Goal: Task Accomplishment & Management: Manage account settings

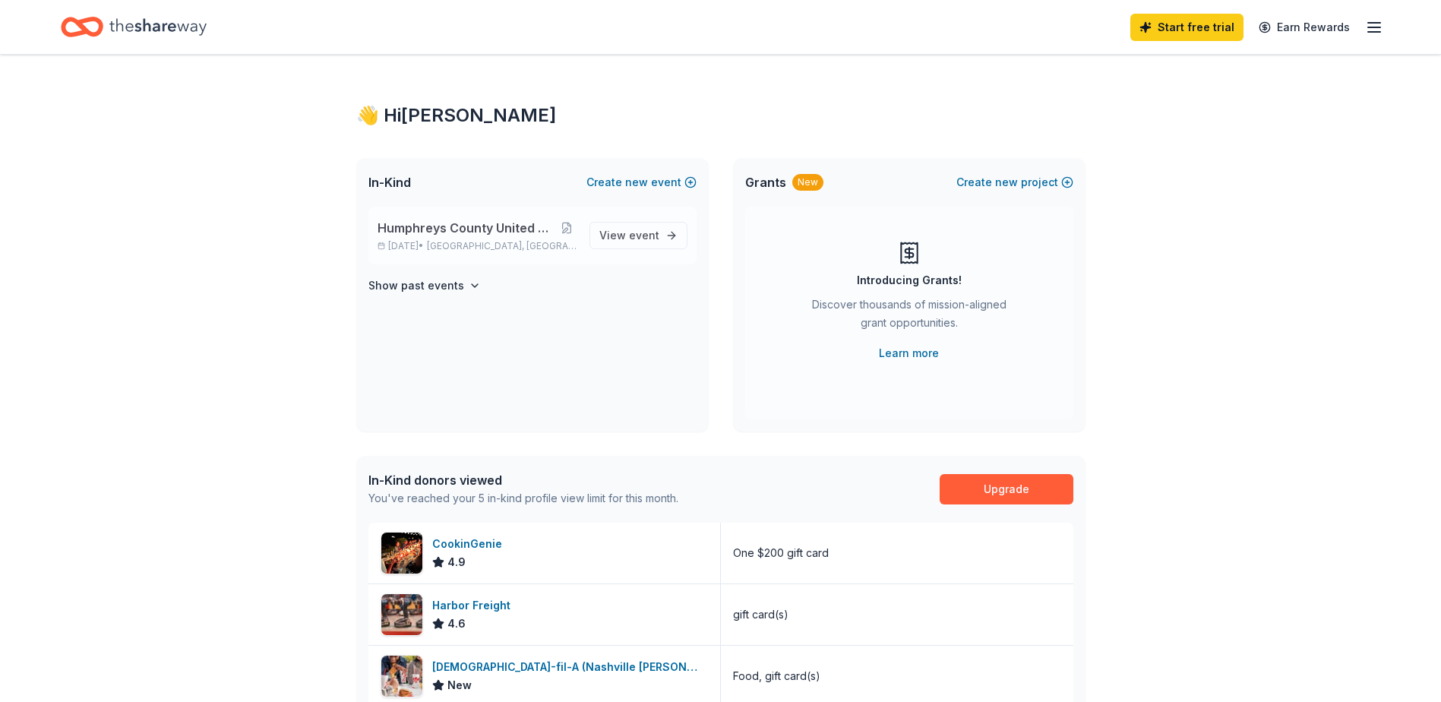
drag, startPoint x: 0, startPoint y: 0, endPoint x: 474, endPoint y: 236, distance: 529.7
click at [474, 236] on span "Humphreys County United Way Radio Auction" at bounding box center [468, 228] width 180 height 18
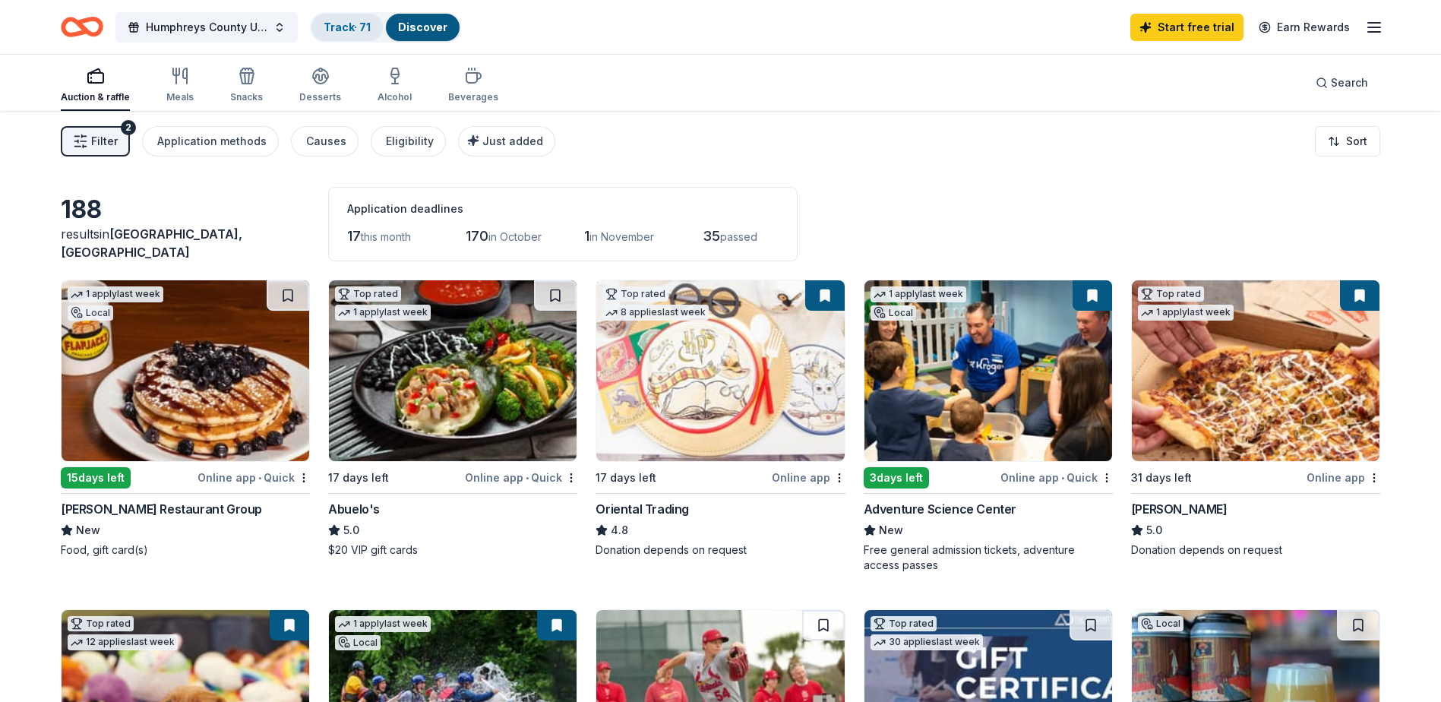
click at [362, 32] on link "Track · 71" at bounding box center [347, 27] width 47 height 13
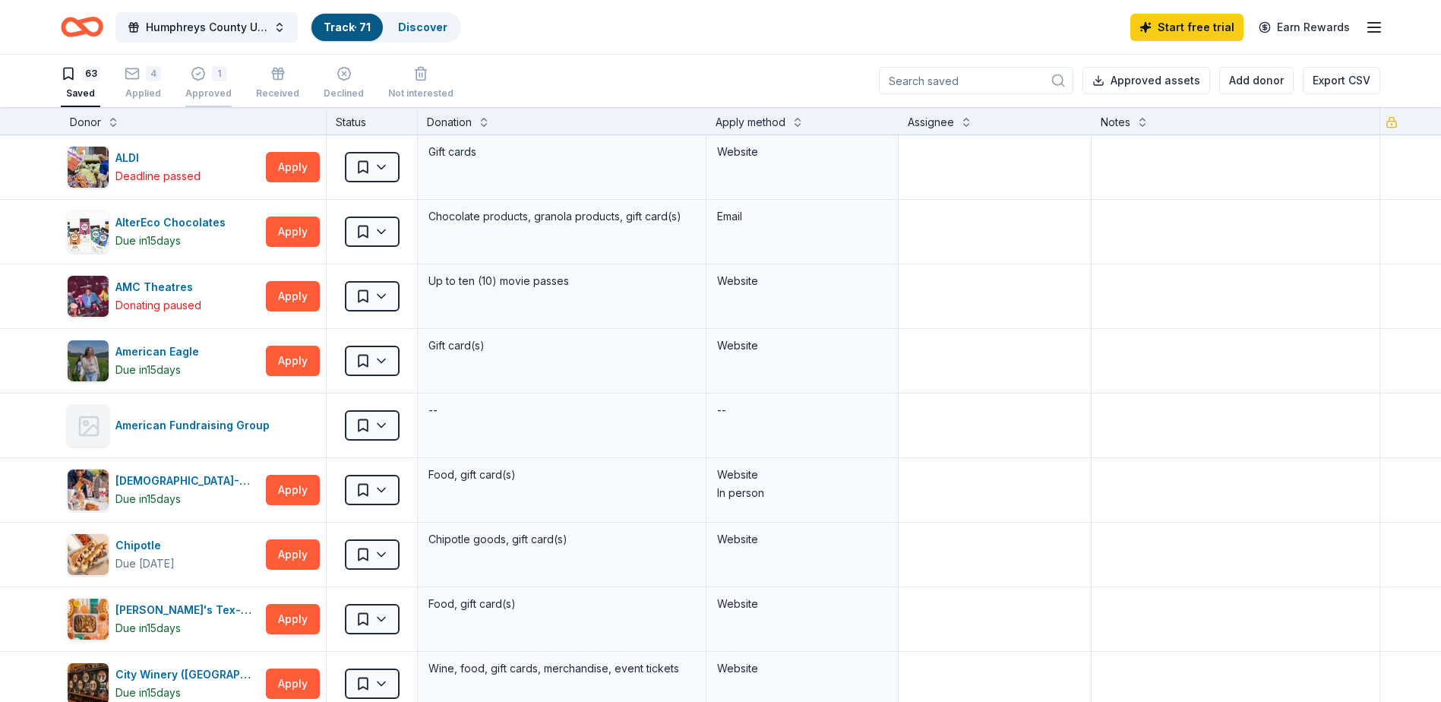
click at [189, 87] on div "Approved" at bounding box center [208, 93] width 46 height 12
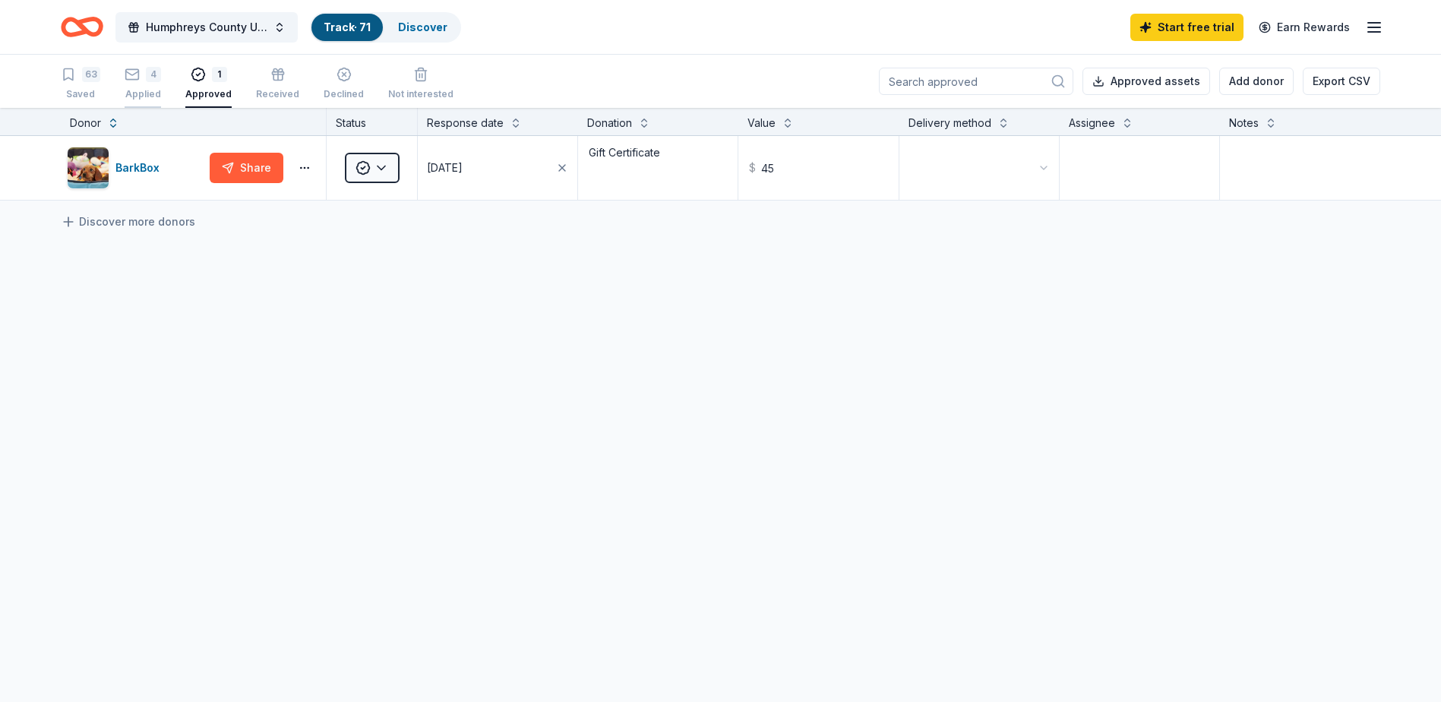
click at [146, 85] on div "4 Applied" at bounding box center [143, 83] width 36 height 33
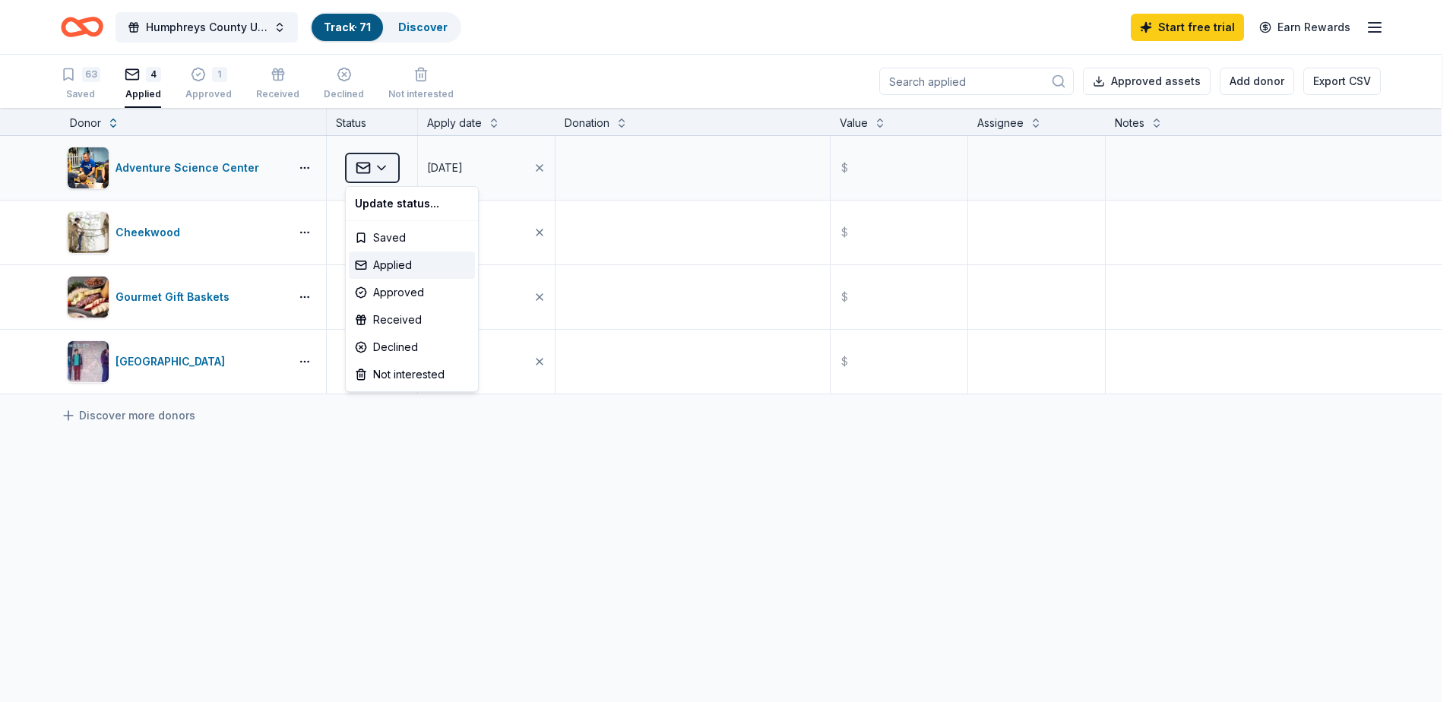
click at [379, 169] on html "Humphreys County United Way Radio Auction Track · 71 Discover Start free trial …" at bounding box center [726, 351] width 1453 height 702
click at [396, 467] on html "Humphreys County United Way Radio Auction Track · 71 Discover Start free trial …" at bounding box center [726, 351] width 1453 height 702
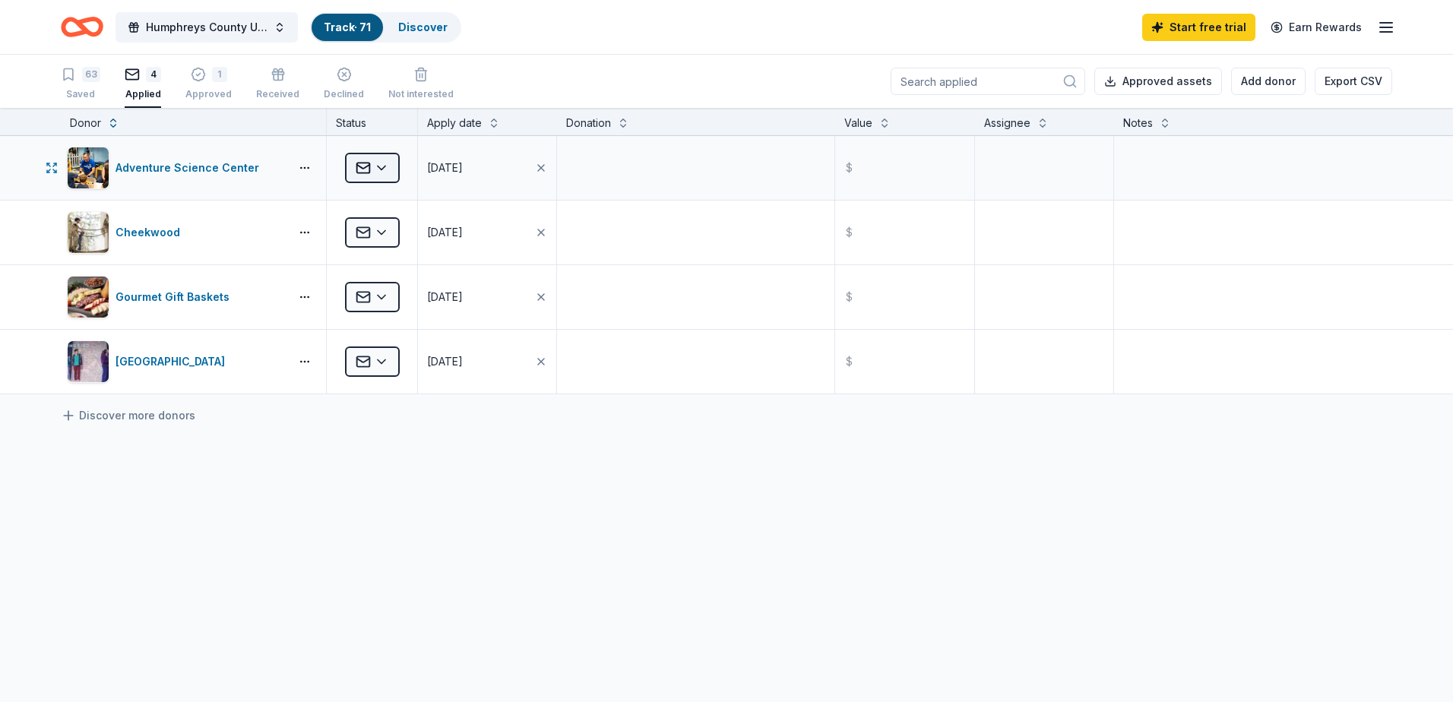
click at [384, 169] on html "Humphreys County United Way Radio Auction Track · 71 Discover Start free trial …" at bounding box center [726, 351] width 1453 height 702
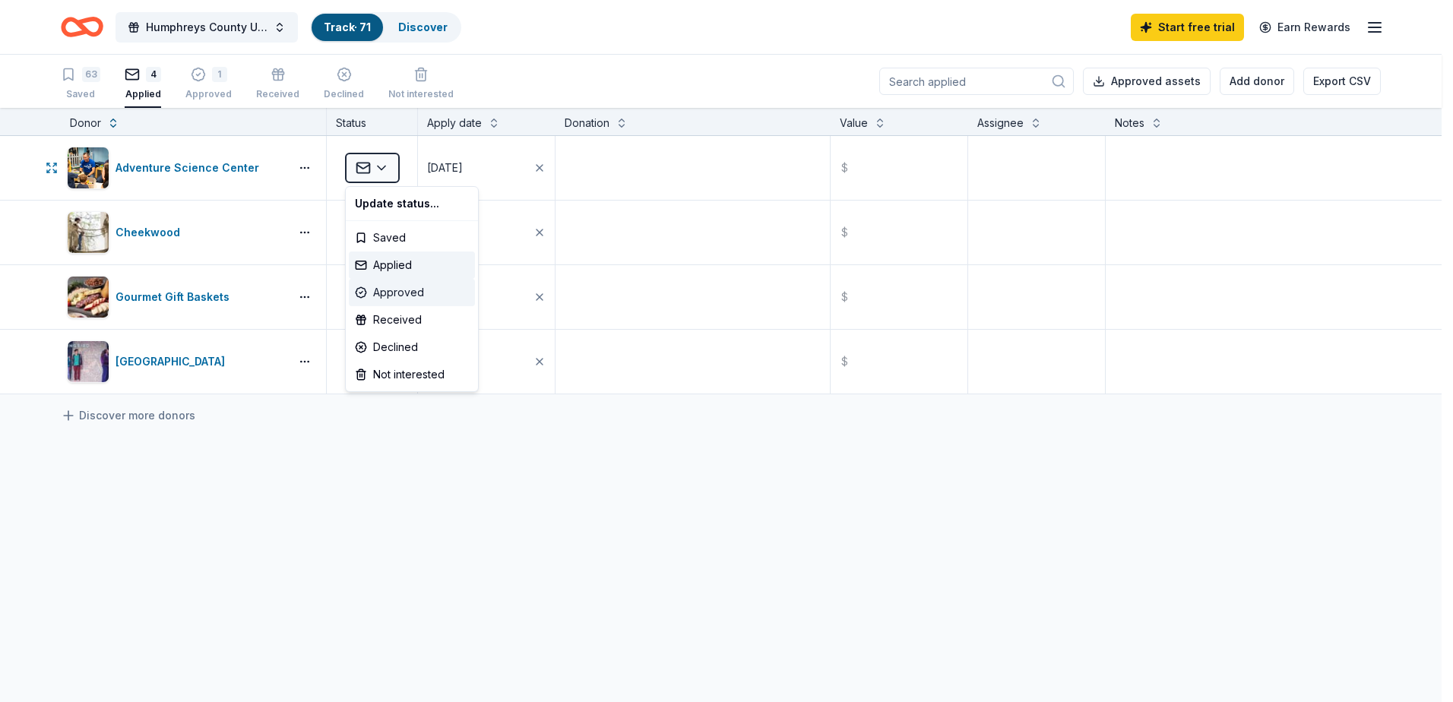
click at [393, 290] on div "Approved" at bounding box center [412, 292] width 126 height 27
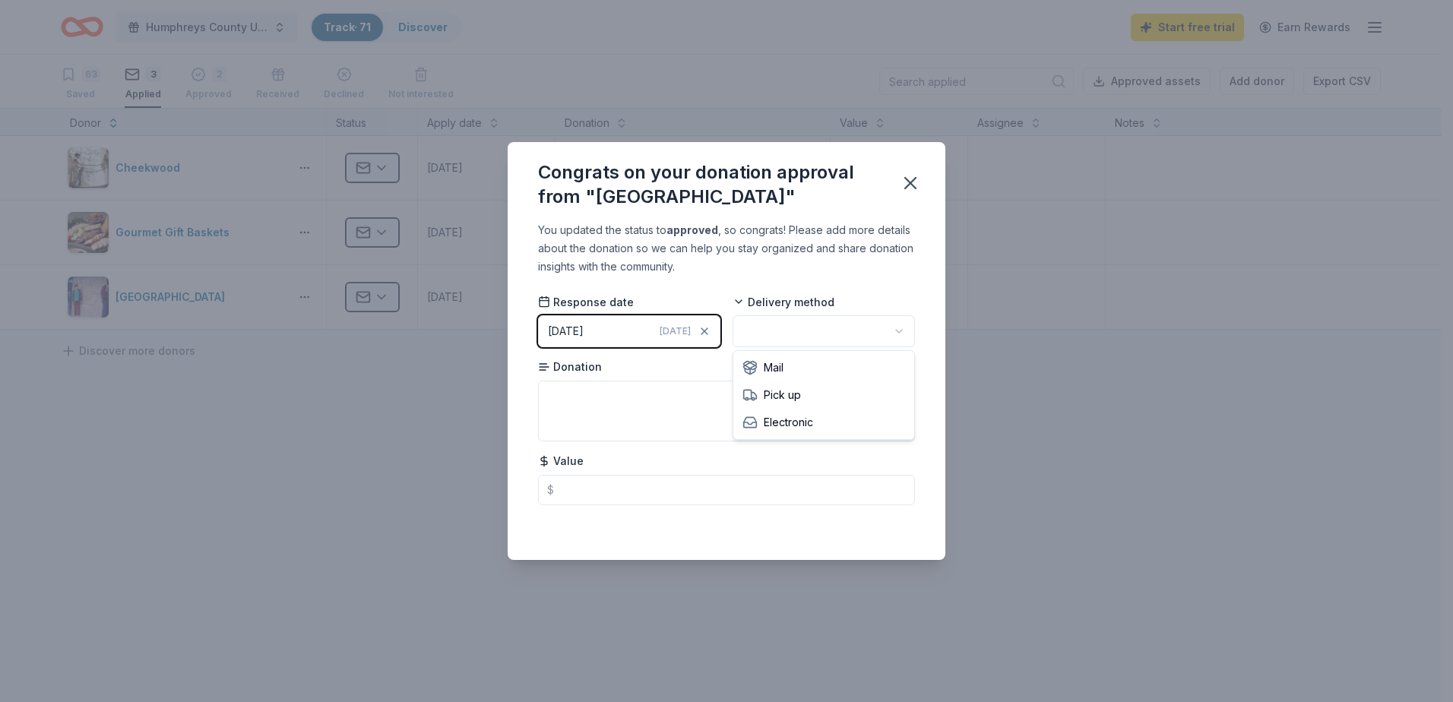
click at [900, 330] on html "Humphreys County United Way Radio Auction Track · 71 Discover Start free trial …" at bounding box center [726, 351] width 1453 height 702
click at [909, 189] on icon "button" at bounding box center [910, 182] width 21 height 21
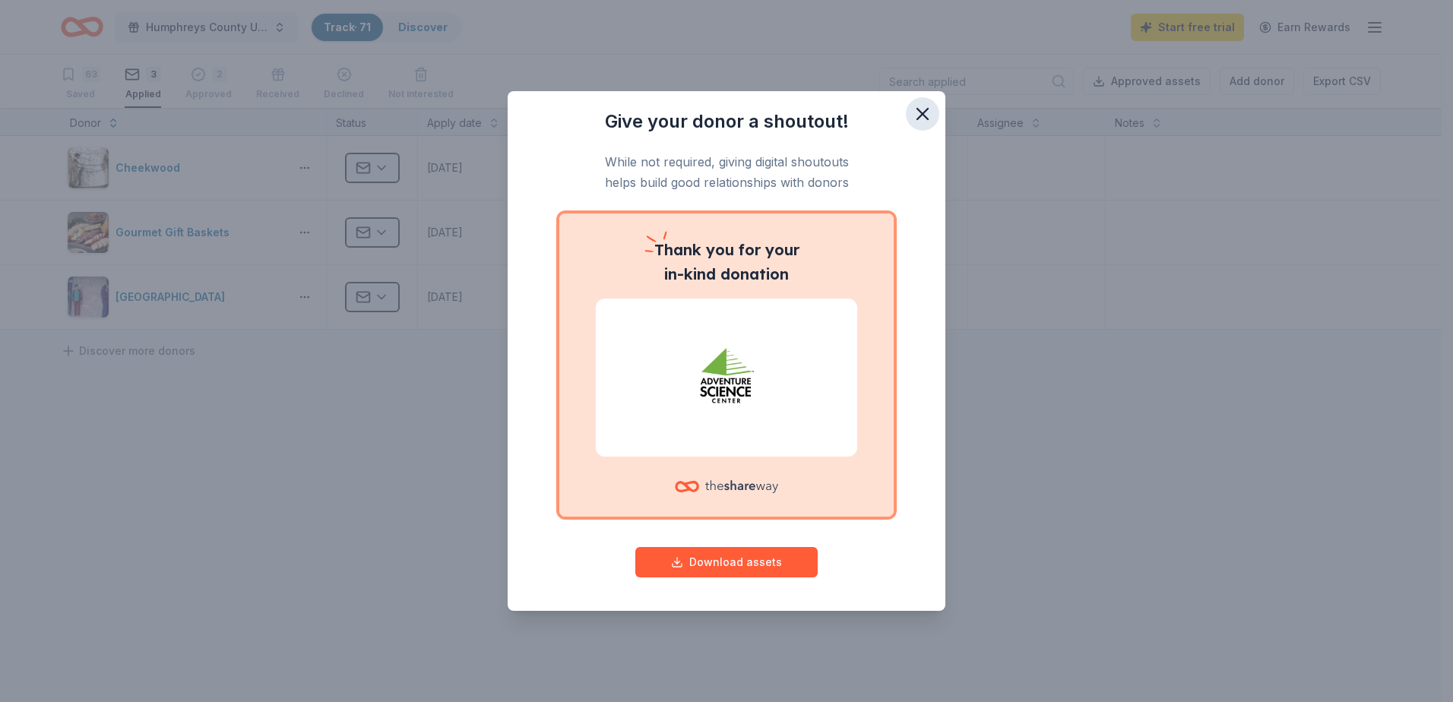
click at [918, 114] on icon "button" at bounding box center [922, 113] width 21 height 21
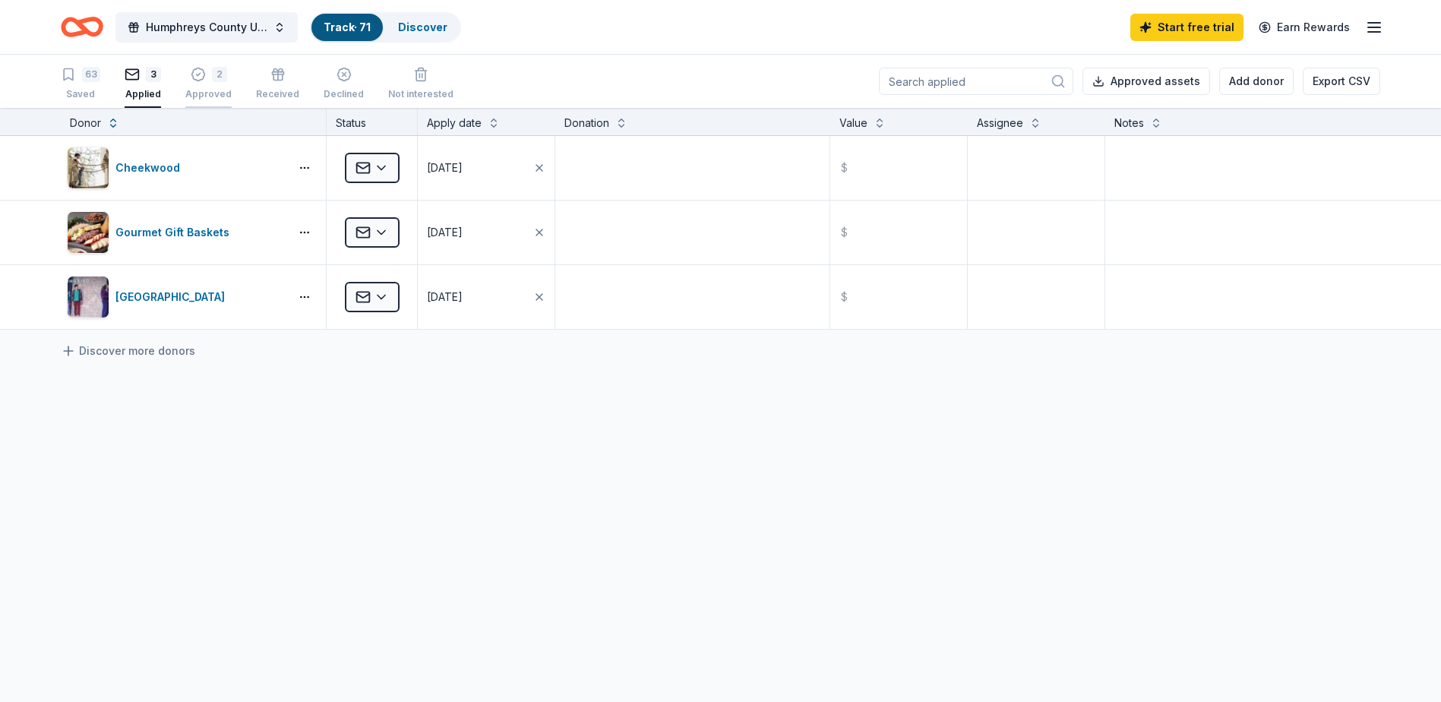
click at [210, 89] on div "Approved" at bounding box center [208, 94] width 46 height 12
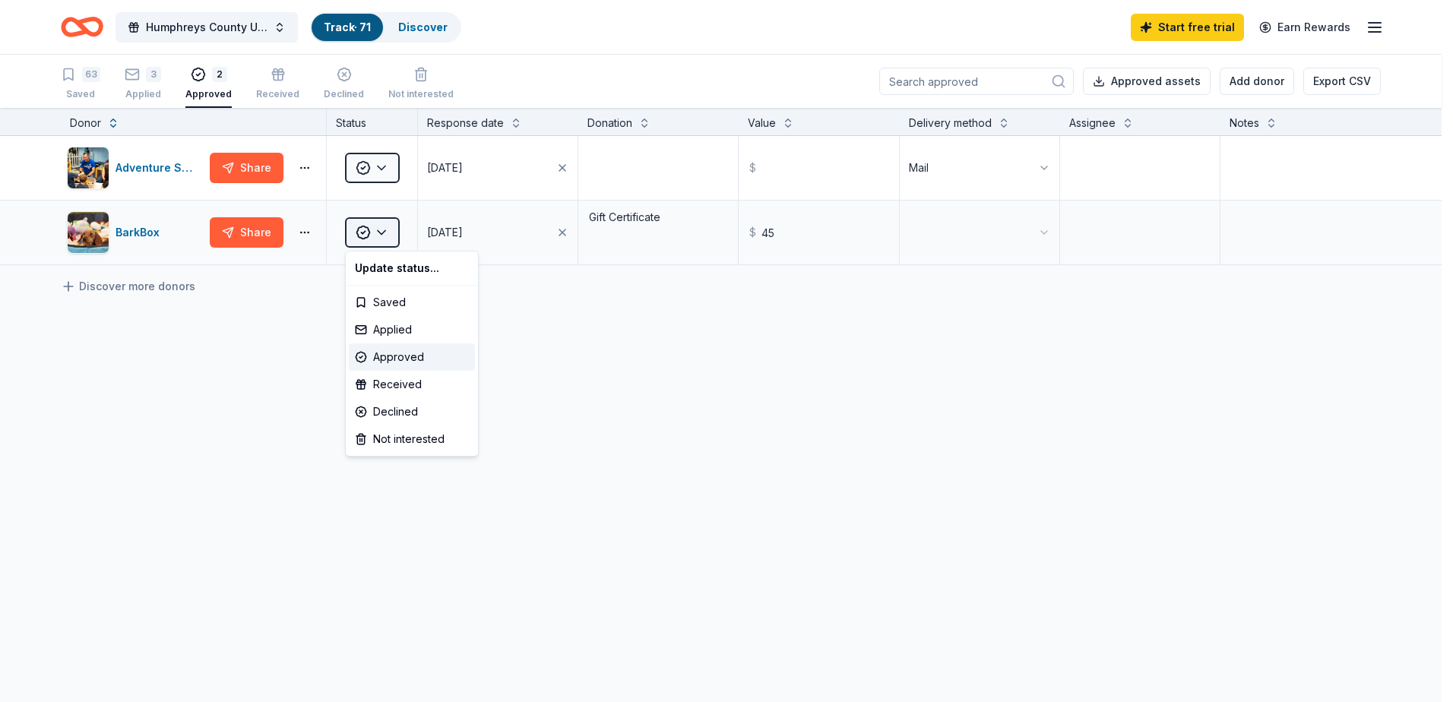
click at [375, 232] on html "Humphreys County United Way Radio Auction Track · 71 Discover Start free trial …" at bounding box center [726, 351] width 1453 height 702
click at [362, 379] on div "Received" at bounding box center [412, 384] width 126 height 27
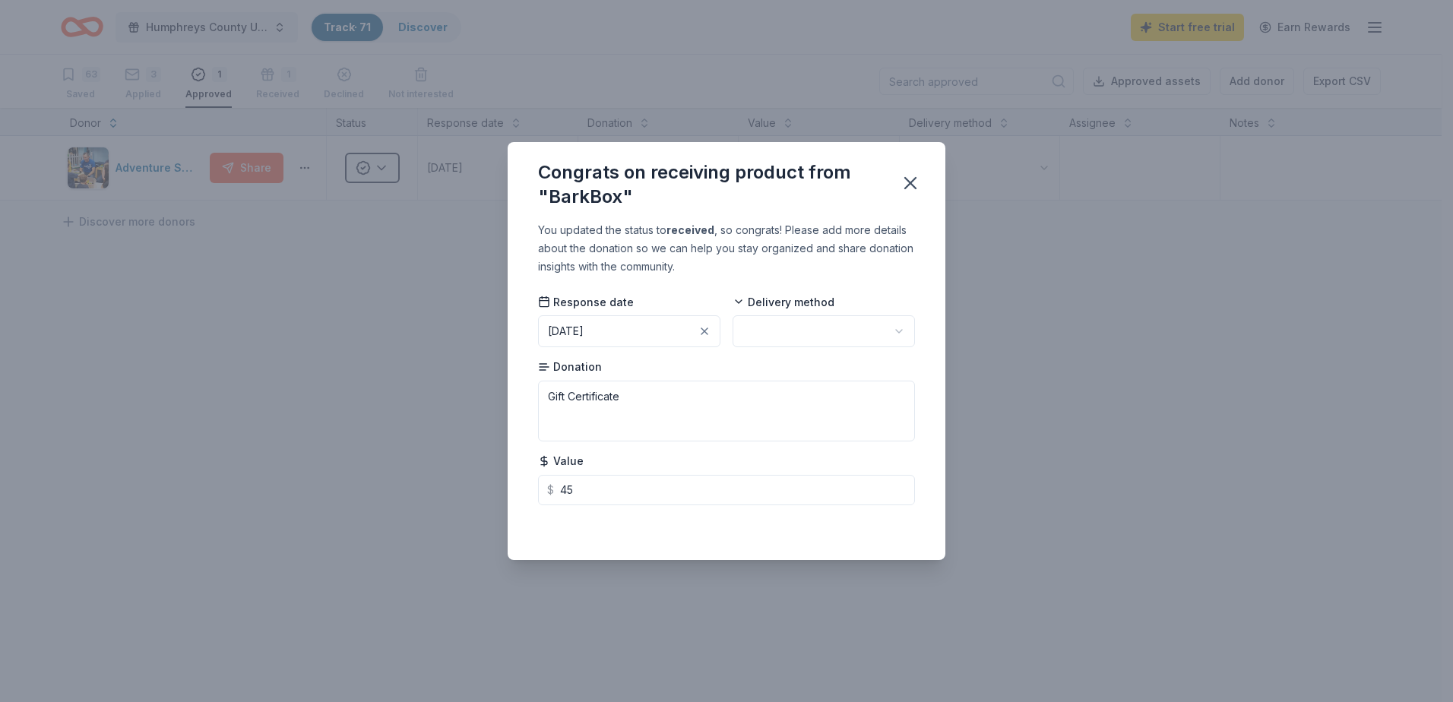
click at [901, 329] on html "Humphreys County United Way Radio Auction Track · 71 Discover Start free trial …" at bounding box center [726, 351] width 1453 height 702
click at [909, 186] on icon "button" at bounding box center [910, 182] width 21 height 21
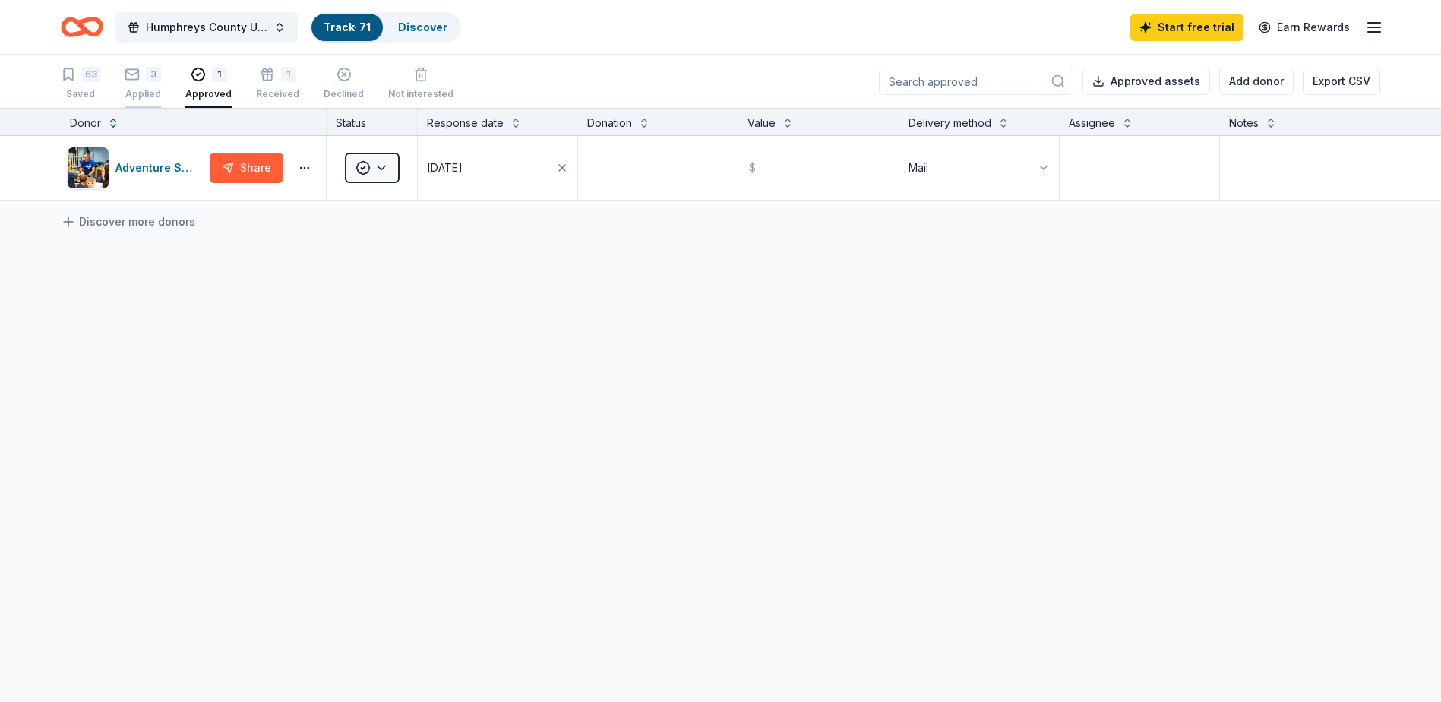
click at [144, 81] on div "3" at bounding box center [143, 74] width 36 height 15
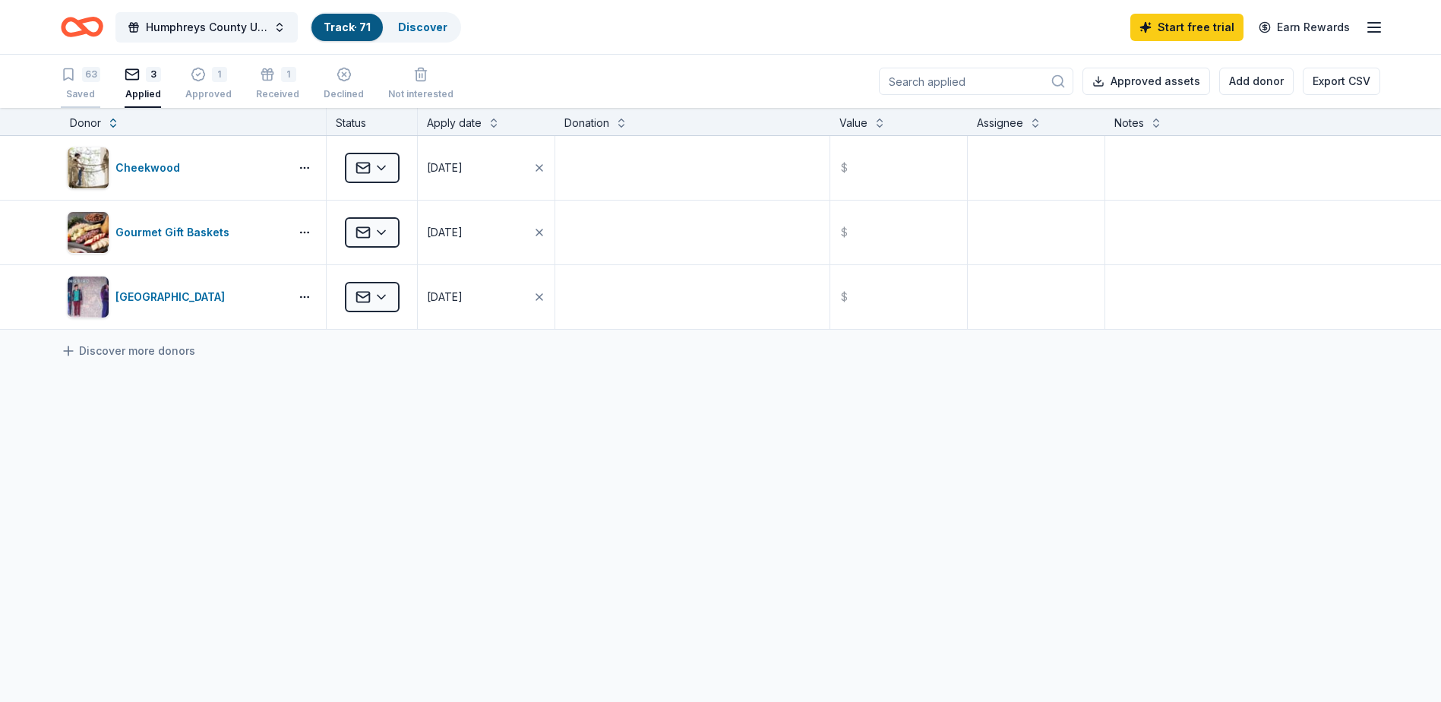
click at [62, 94] on div "Saved" at bounding box center [81, 94] width 40 height 12
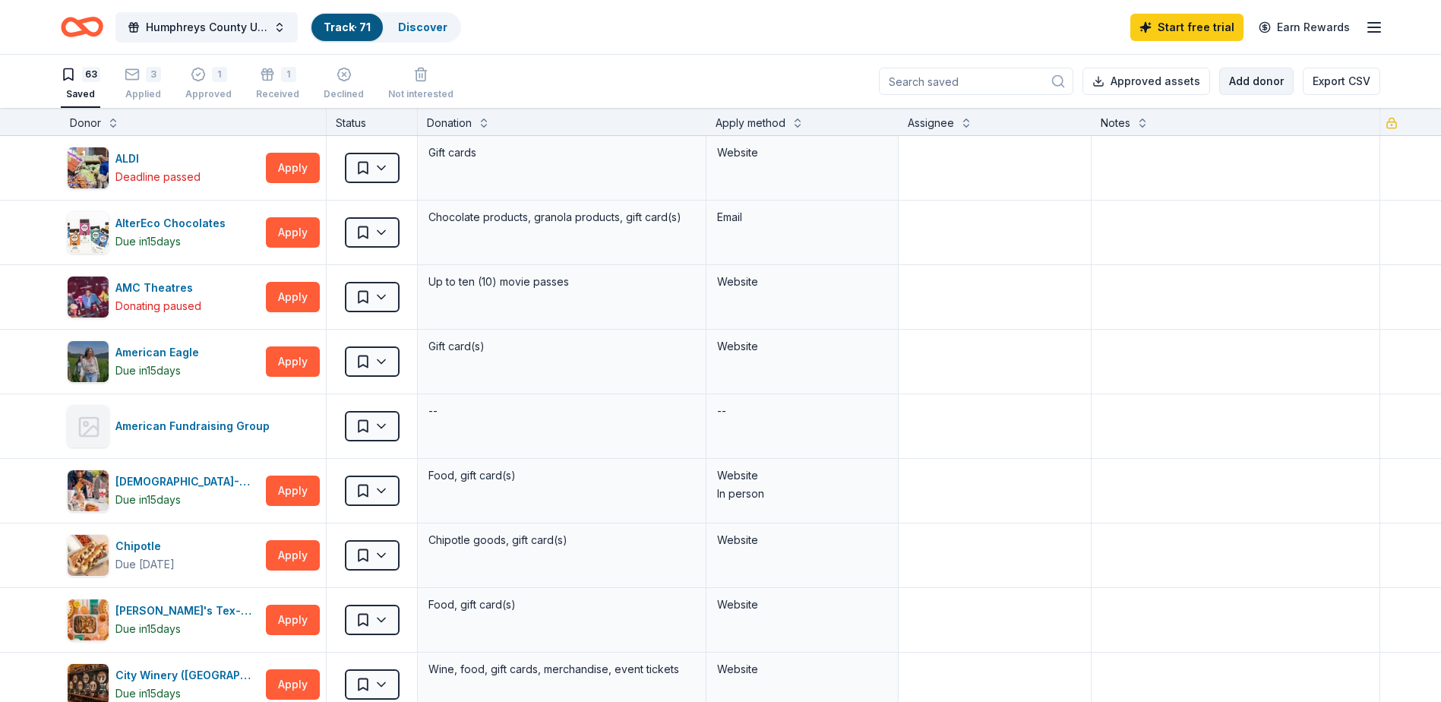
click at [1230, 80] on button "Add donor" at bounding box center [1256, 81] width 74 height 27
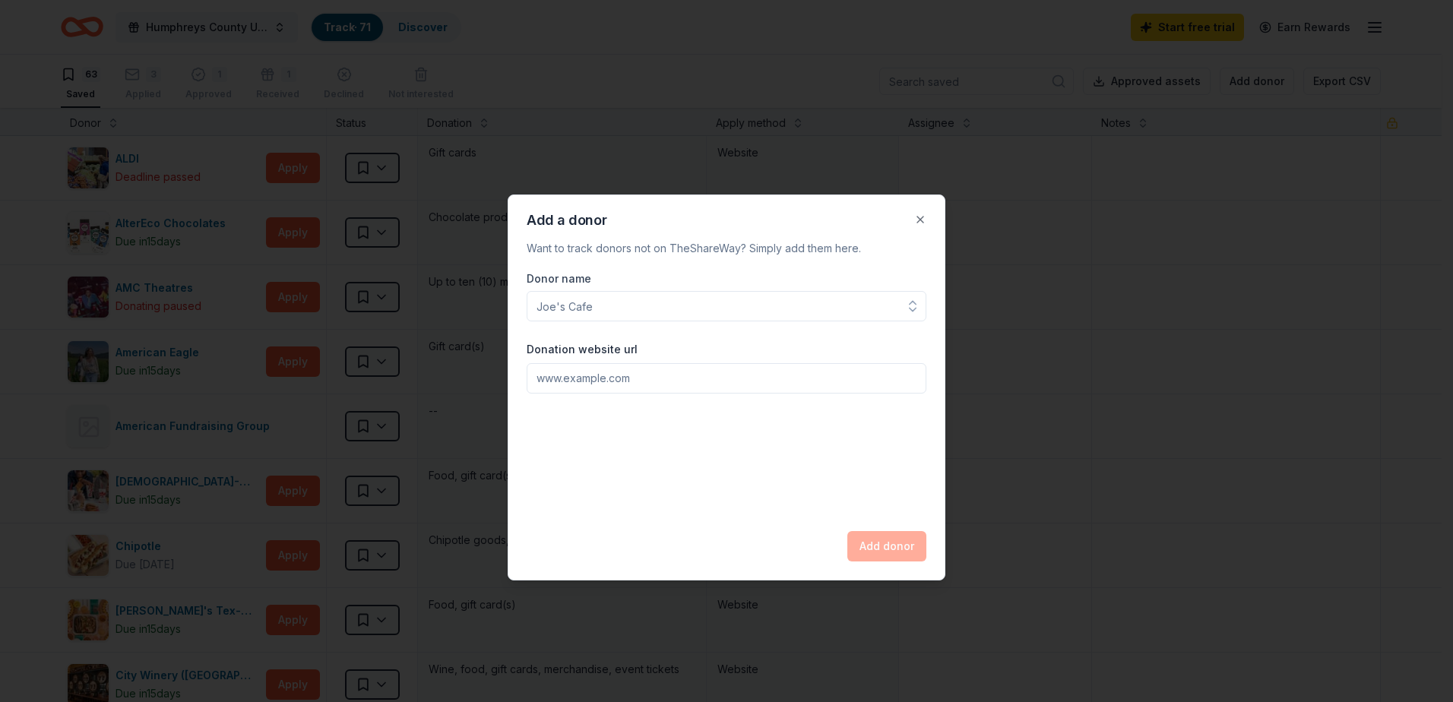
click at [559, 377] on input "Donation website url" at bounding box center [726, 378] width 400 height 30
paste input "[URL][DOMAIN_NAME]"
type input "[URL][DOMAIN_NAME]"
click at [611, 302] on input "Donor name" at bounding box center [726, 306] width 400 height 30
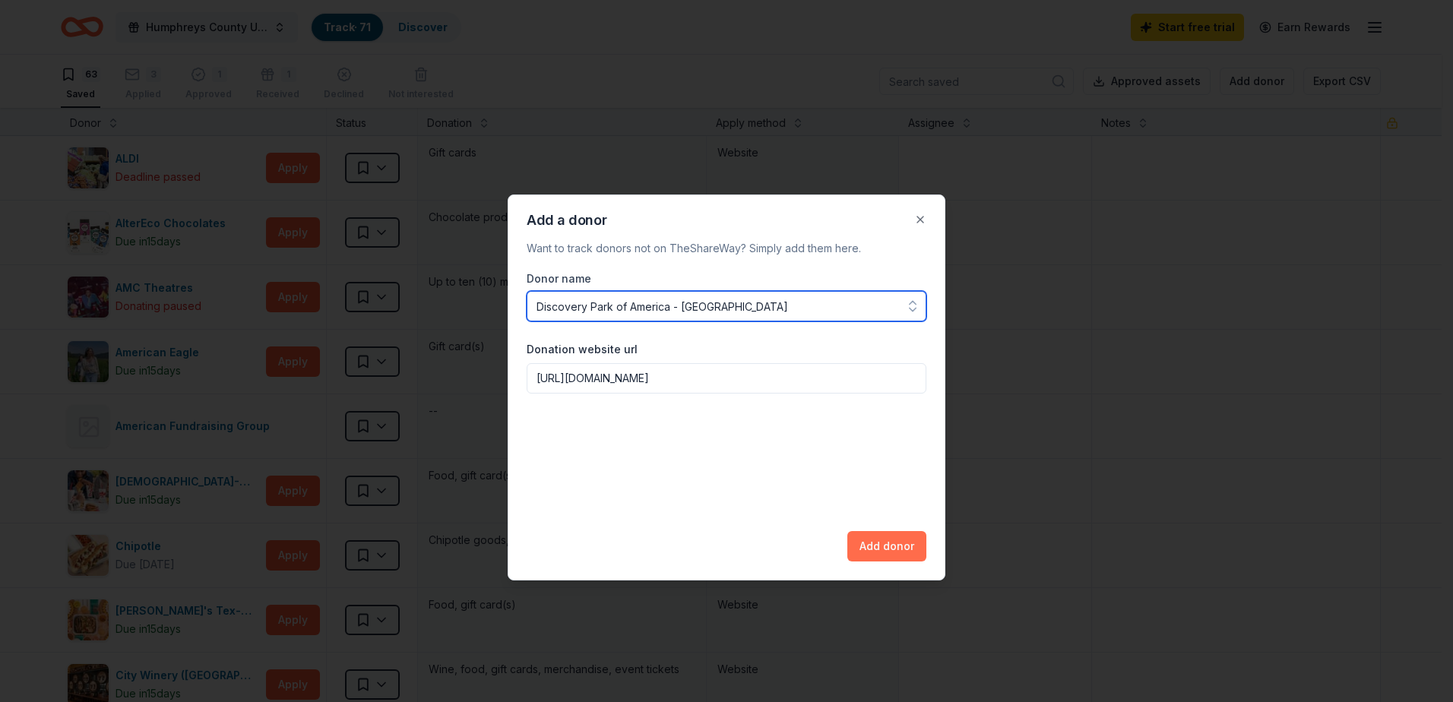
type input "Discovery Park of America - [GEOGRAPHIC_DATA]"
click at [865, 536] on button "Add donor" at bounding box center [886, 546] width 79 height 30
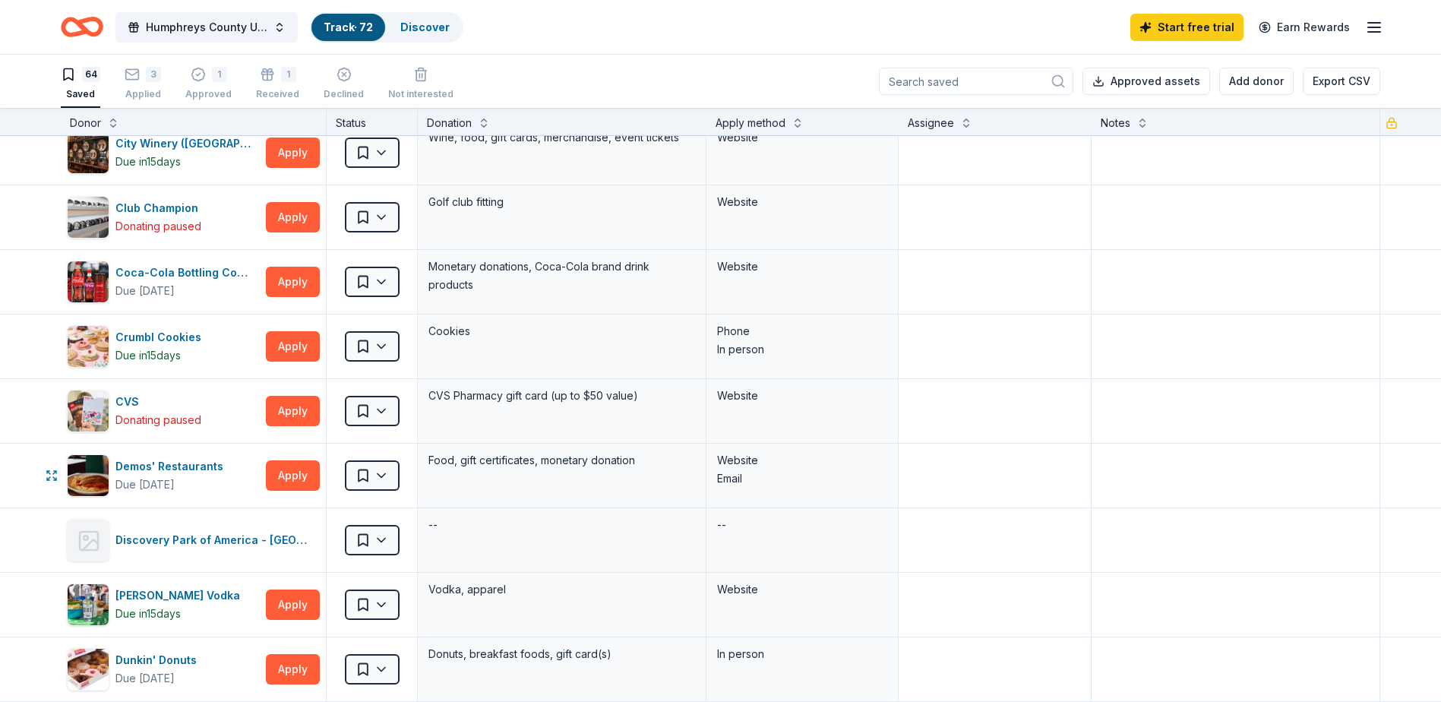
scroll to position [608, 0]
